Goal: Task Accomplishment & Management: Use online tool/utility

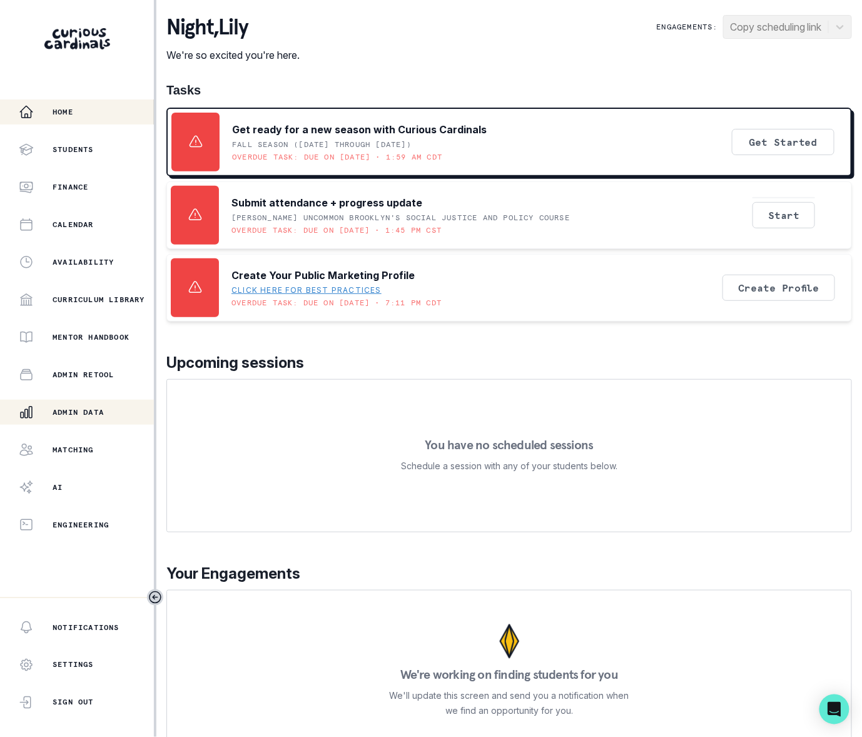
click at [71, 414] on p "Admin Data" at bounding box center [78, 412] width 51 height 10
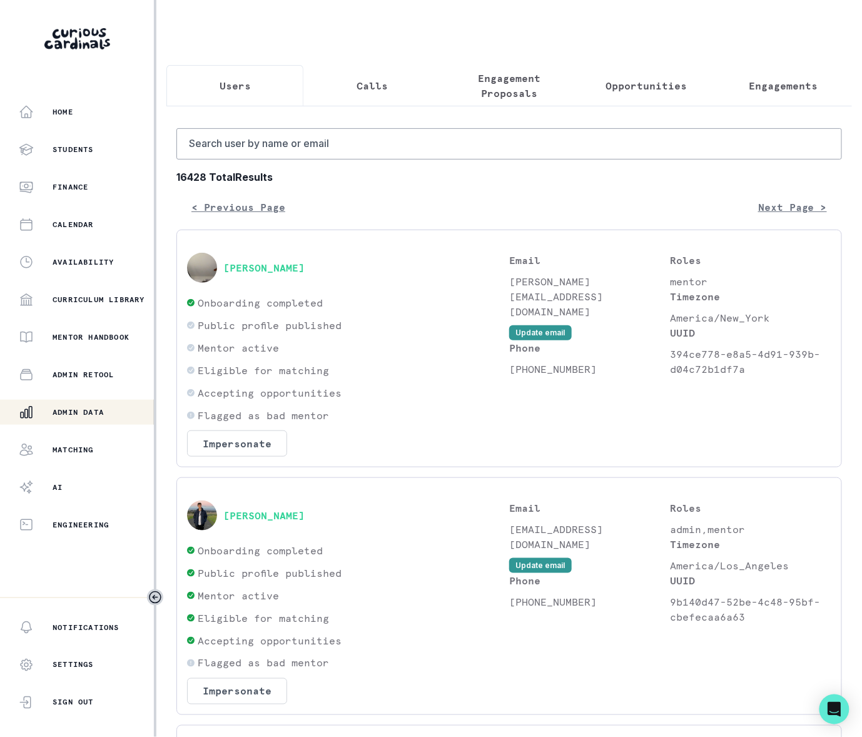
click at [761, 89] on p "Engagements" at bounding box center [783, 85] width 69 height 15
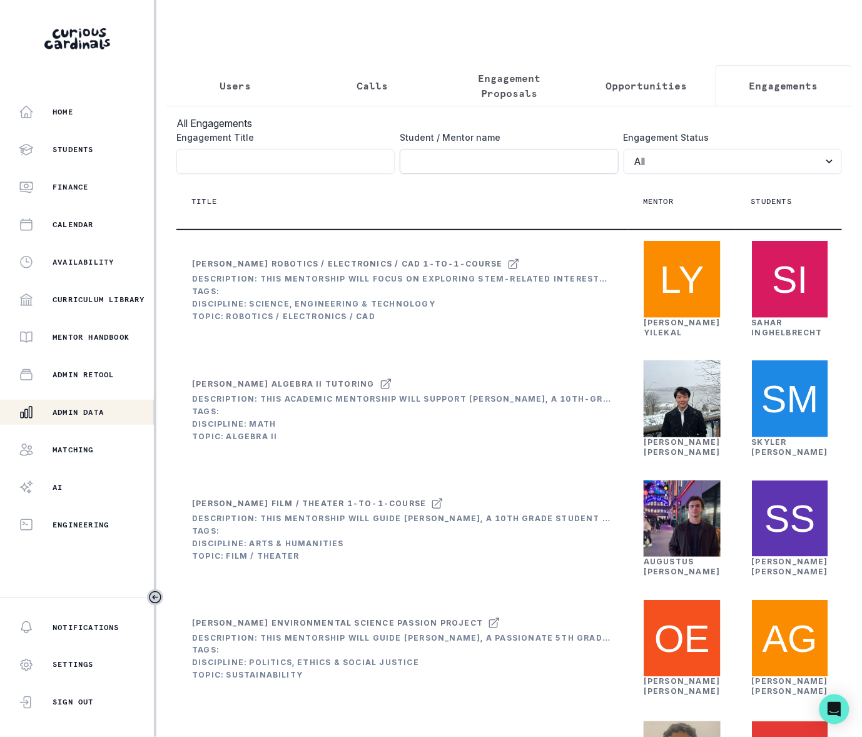
click at [448, 166] on input "Engagement Title" at bounding box center [509, 161] width 218 height 25
type input "[PERSON_NAME]"
click button "submit" at bounding box center [0, 0] width 0 height 0
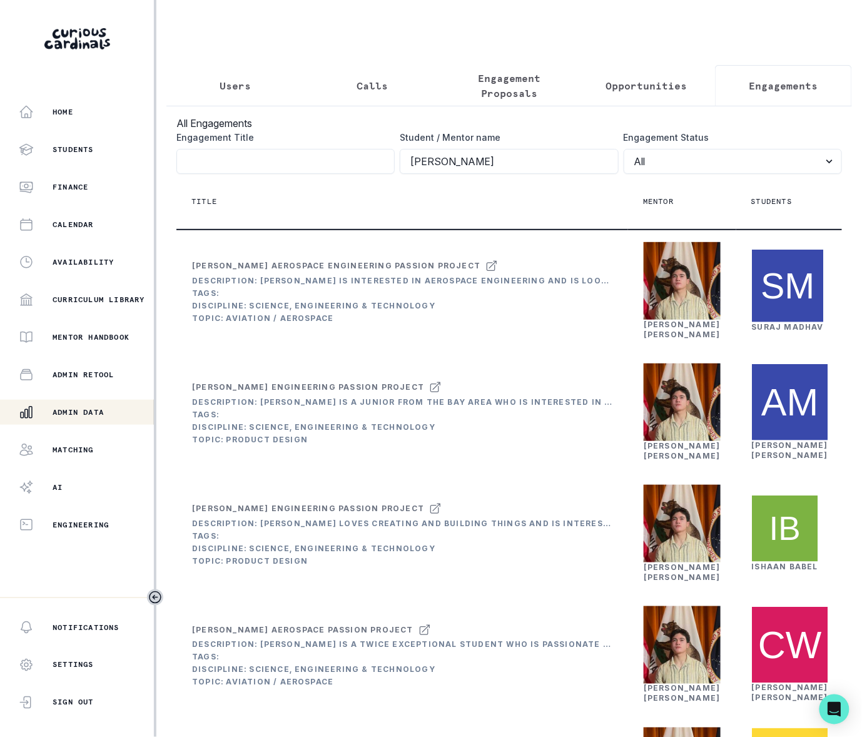
click at [580, 230] on th "Title" at bounding box center [402, 202] width 452 height 56
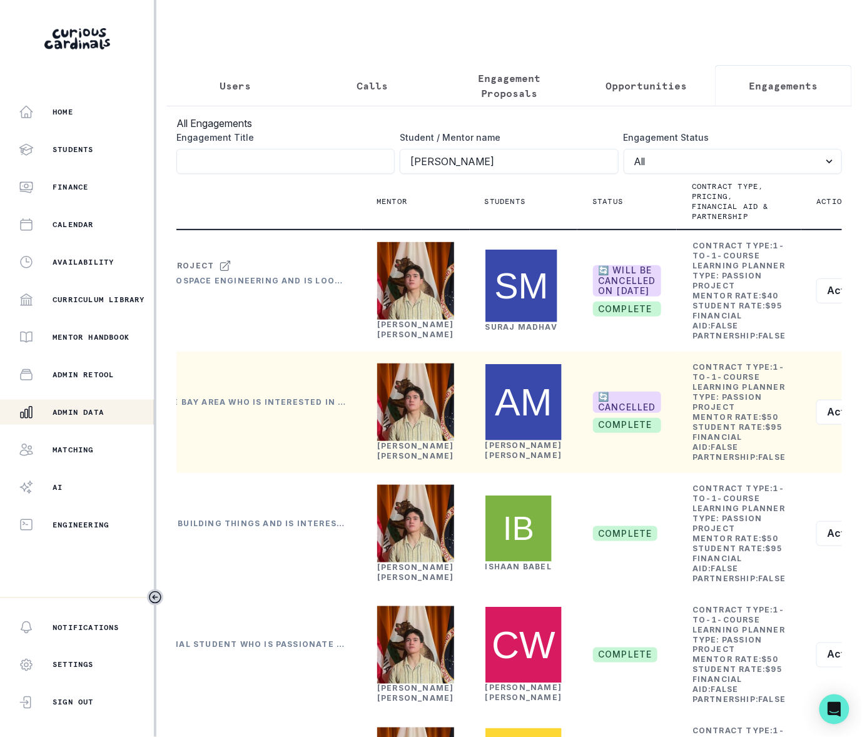
scroll to position [0, 271]
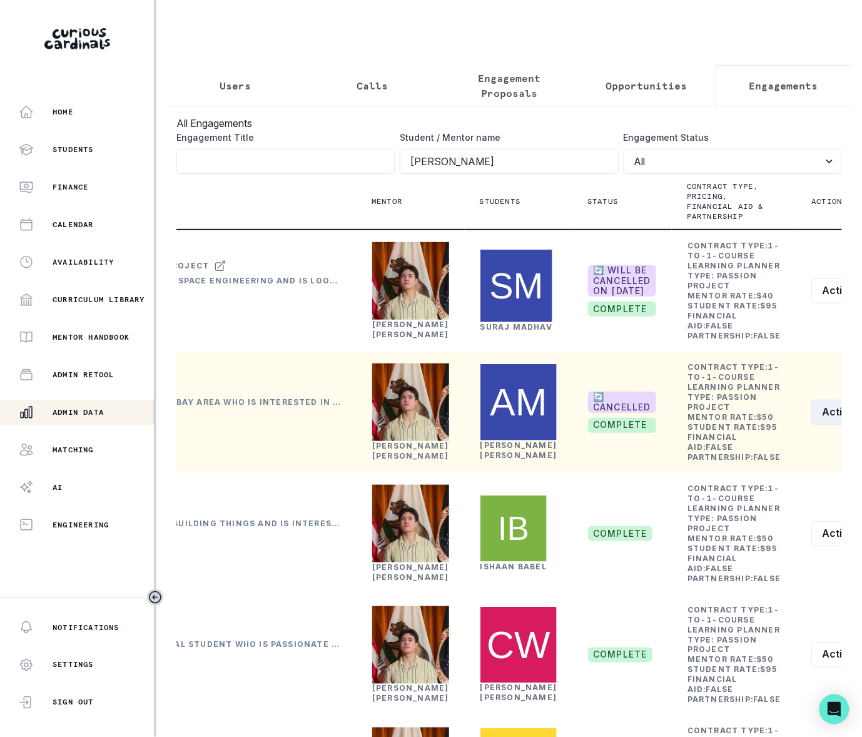
click at [811, 425] on button "Actions" at bounding box center [848, 412] width 74 height 25
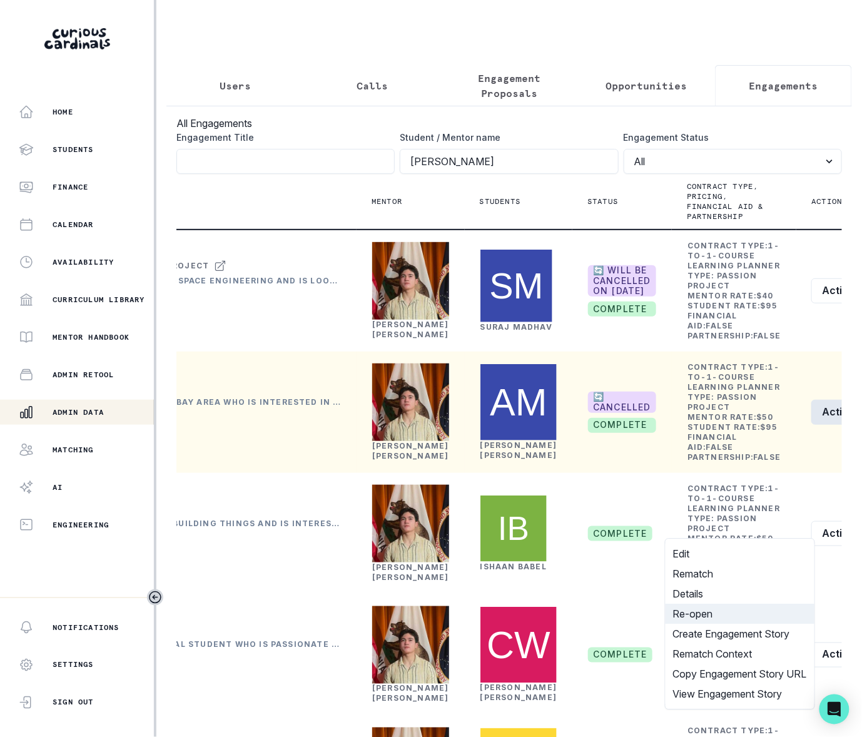
click at [697, 614] on button "Re-open" at bounding box center [739, 614] width 149 height 20
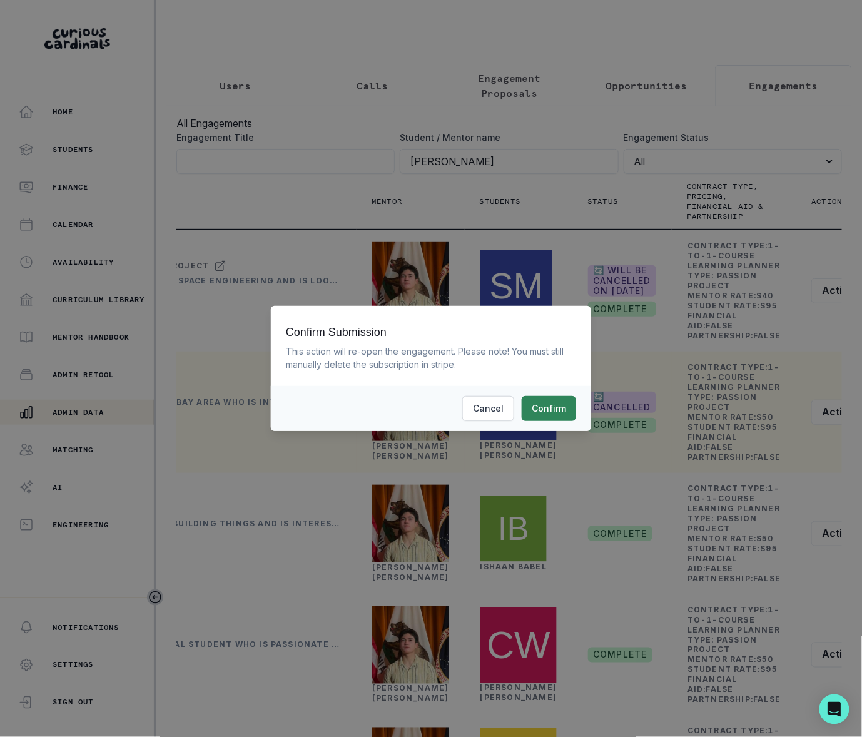
click at [544, 406] on button "Confirm" at bounding box center [549, 408] width 54 height 25
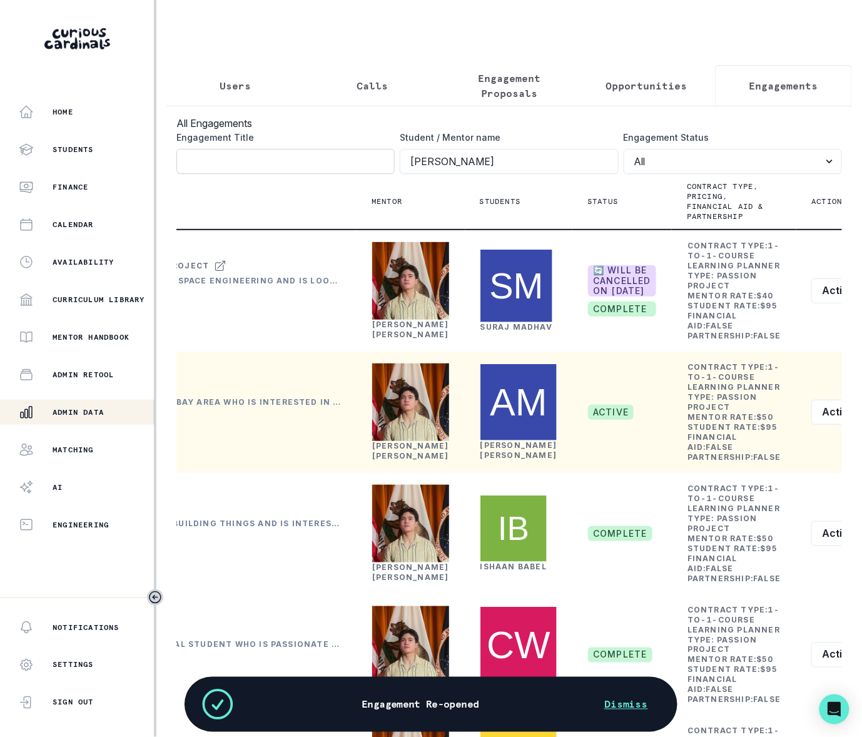
click at [248, 166] on input "Engagement Title" at bounding box center [285, 161] width 218 height 25
paste input "[PERSON_NAME]"
type input "[PERSON_NAME]"
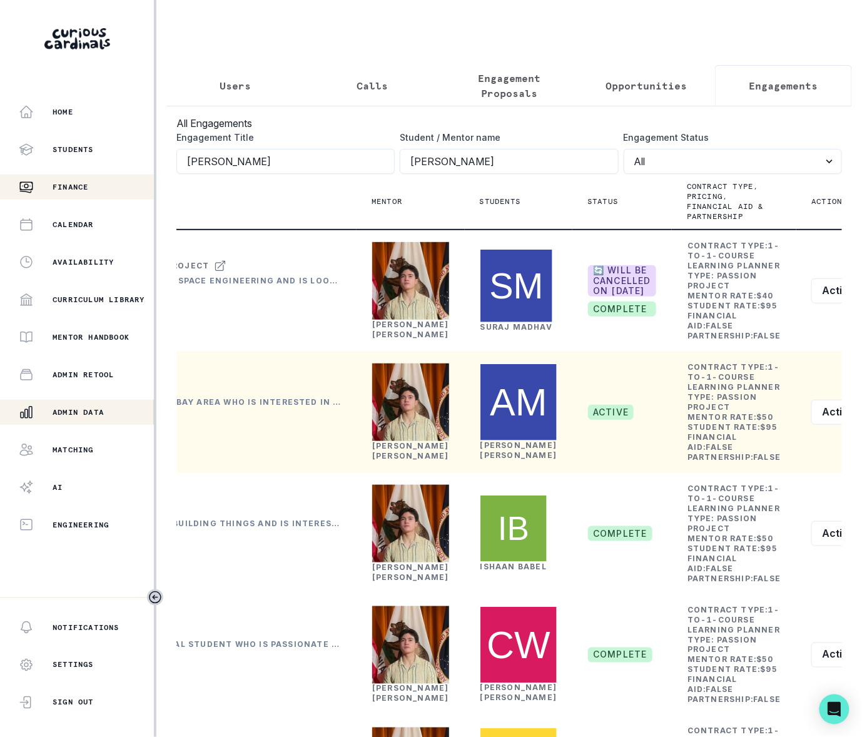
drag, startPoint x: 283, startPoint y: 176, endPoint x: 148, endPoint y: 178, distance: 134.5
click at [153, 178] on div "Home Students Finance Calendar Availability Curriculum Library Mentor Handbook …" at bounding box center [431, 368] width 862 height 737
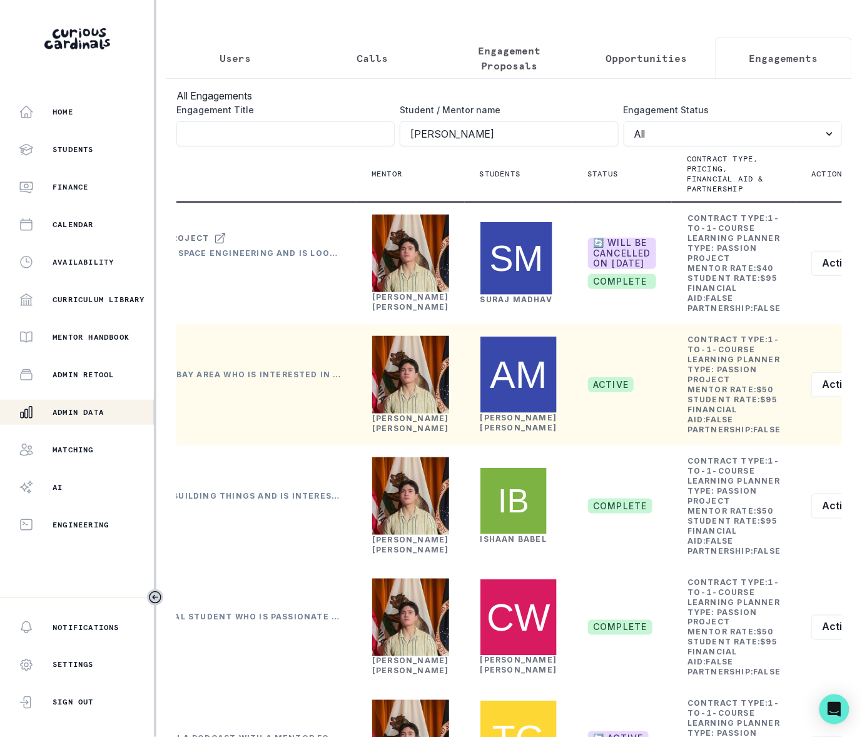
scroll to position [73, 0]
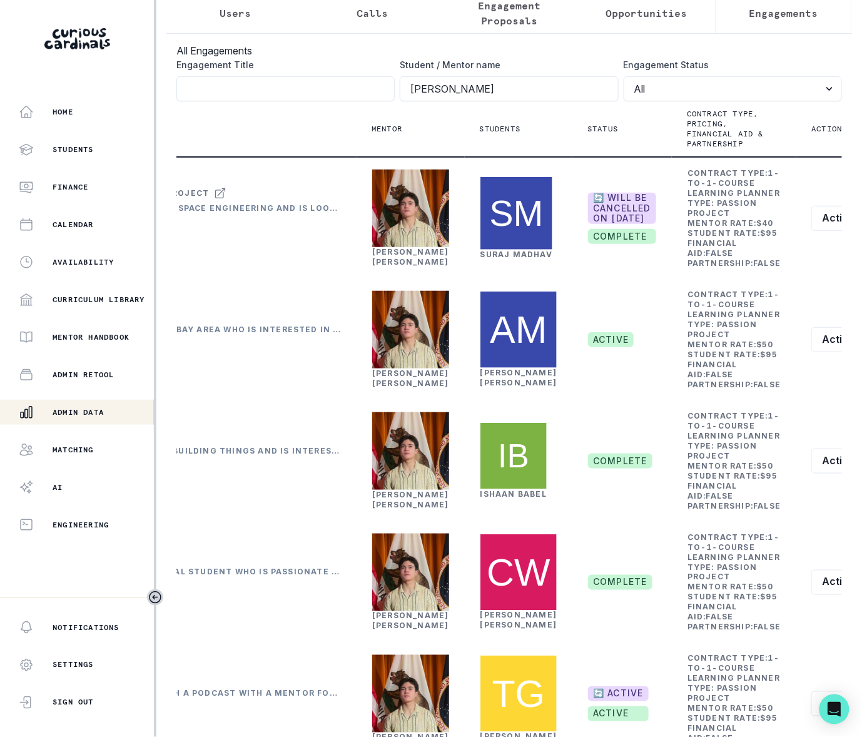
click at [235, 15] on p "Users" at bounding box center [235, 13] width 31 height 15
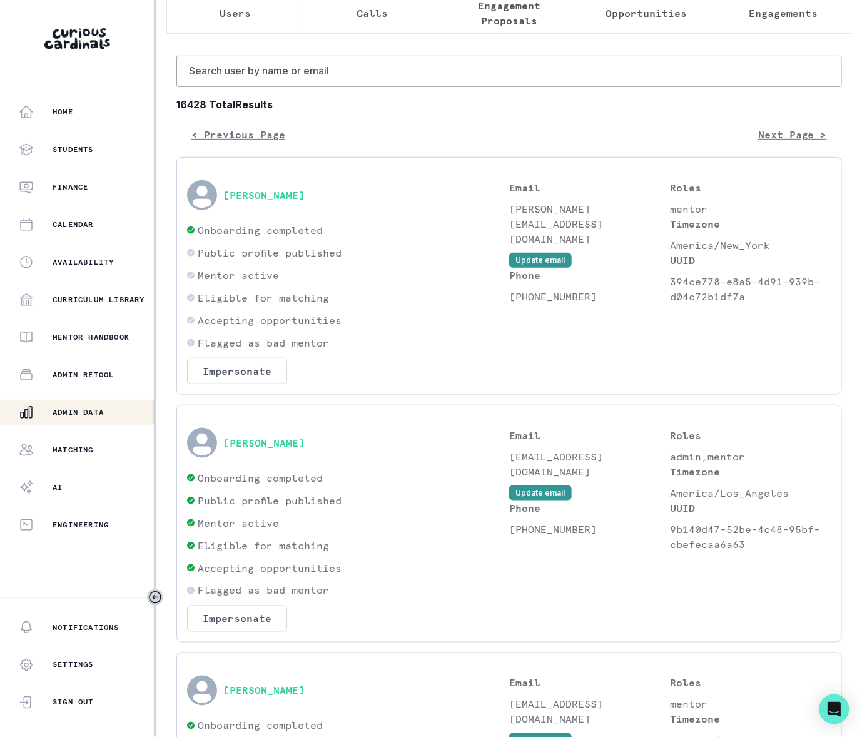
click at [235, 15] on p "Users" at bounding box center [235, 13] width 31 height 15
click at [225, 83] on input "Search user by name or email" at bounding box center [508, 71] width 665 height 31
paste input "[PERSON_NAME]"
type input "[PERSON_NAME]"
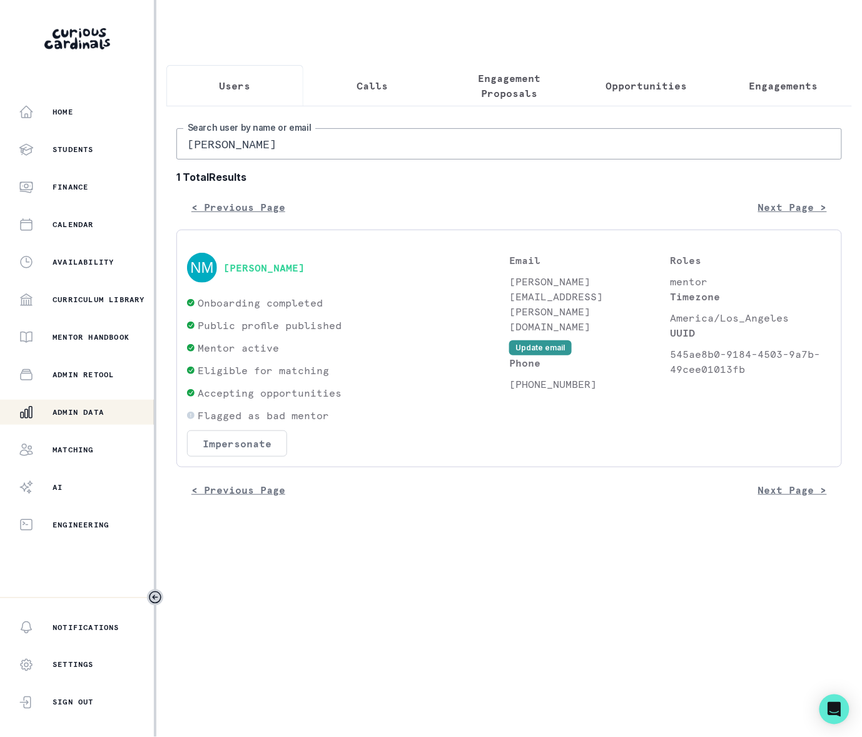
click at [251, 457] on button "Impersonate" at bounding box center [237, 443] width 100 height 26
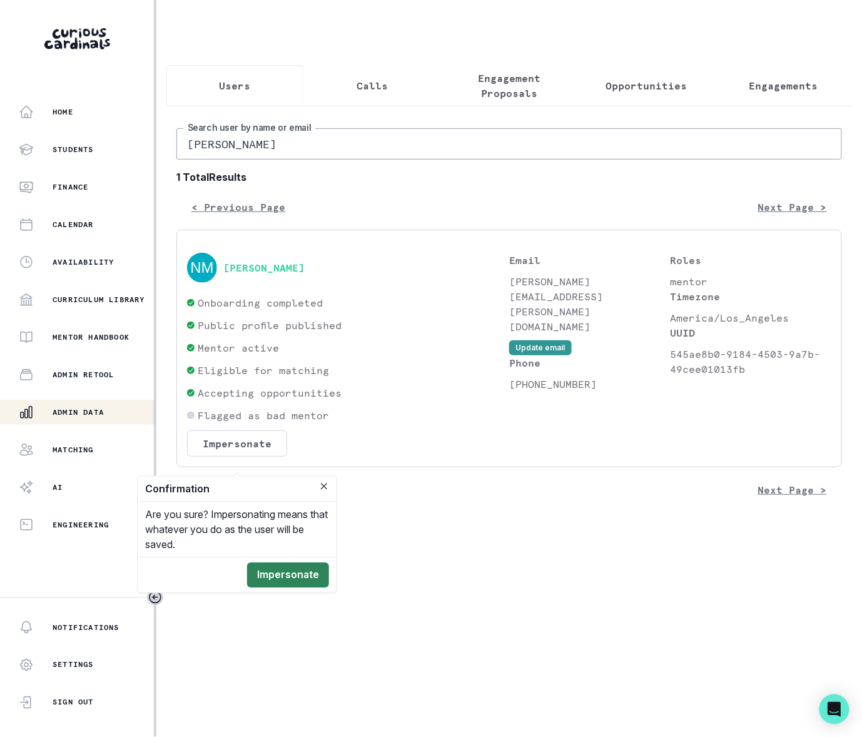
click at [283, 574] on button "Impersonate" at bounding box center [288, 575] width 82 height 25
